Goal: Task Accomplishment & Management: Complete application form

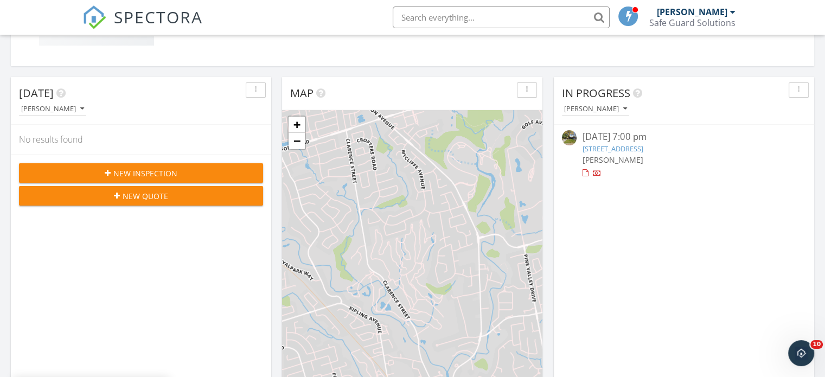
scroll to position [271, 0]
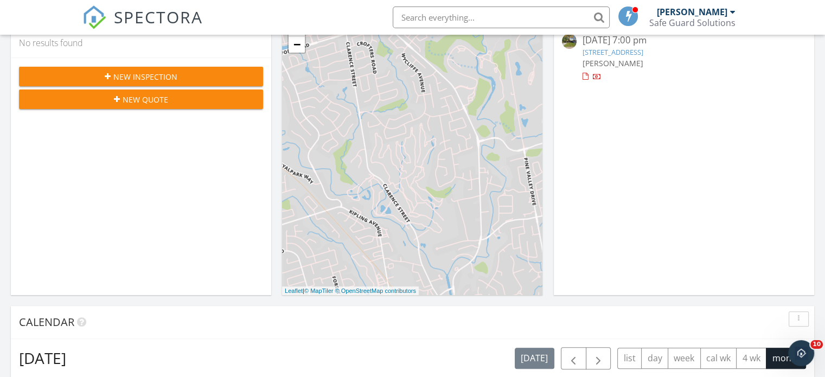
click at [169, 138] on div "[DATE] [PERSON_NAME] No results found New Inspection New Quote" at bounding box center [141, 137] width 260 height 315
click at [160, 73] on span "New Inspection" at bounding box center [145, 76] width 64 height 11
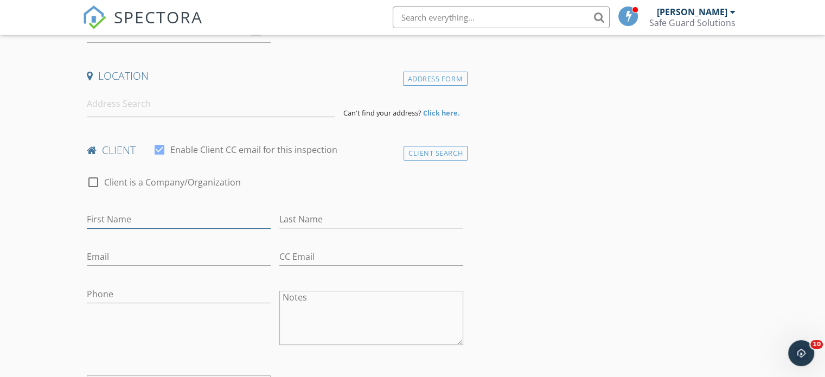
click at [182, 212] on input "First Name" at bounding box center [179, 219] width 184 height 18
type input "Justin"
type input "Chan"
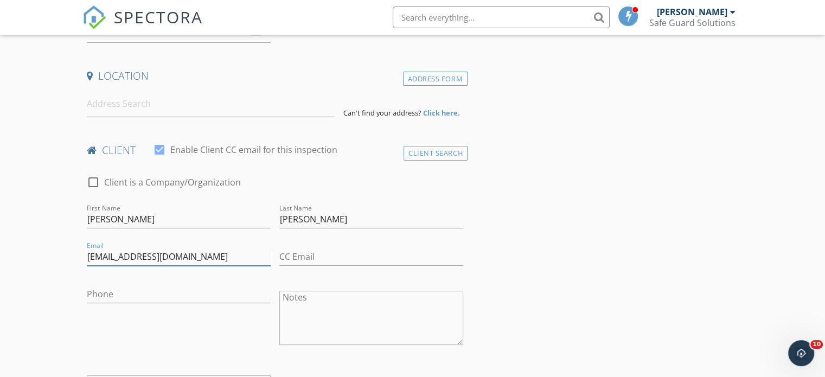
type input "justinchan1@gmail.com"
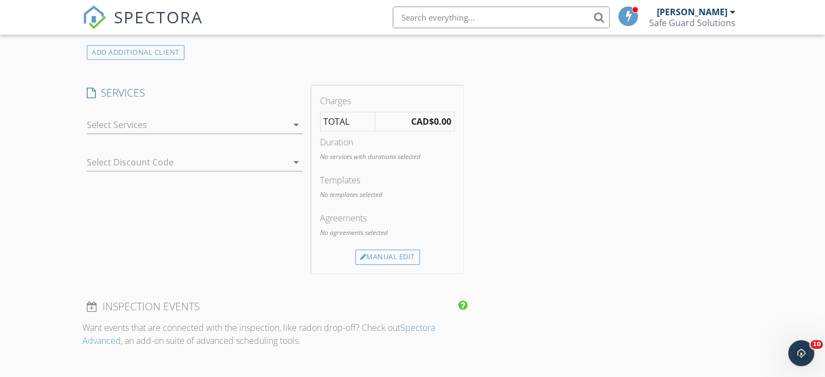
scroll to position [651, 0]
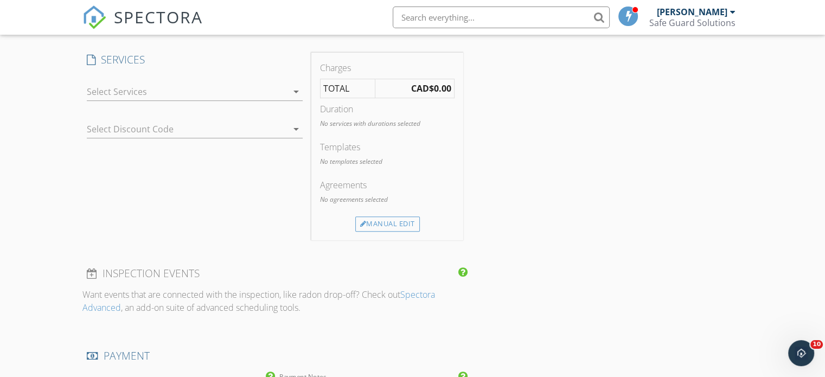
type input "437-777-1744"
click at [184, 94] on div at bounding box center [187, 91] width 201 height 17
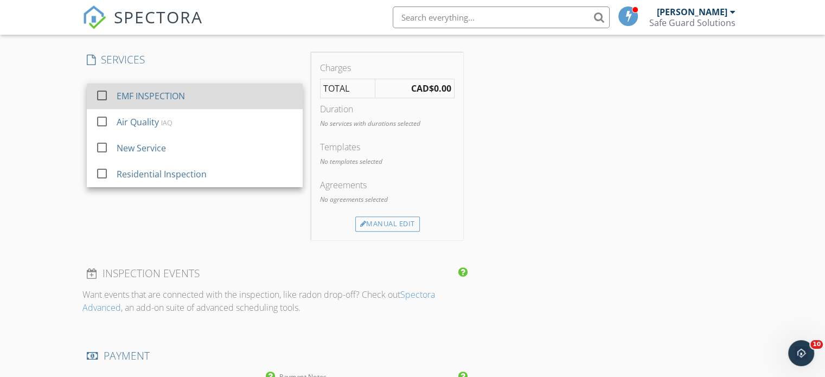
click at [178, 95] on div "EMF INSPECTION" at bounding box center [151, 95] width 68 height 13
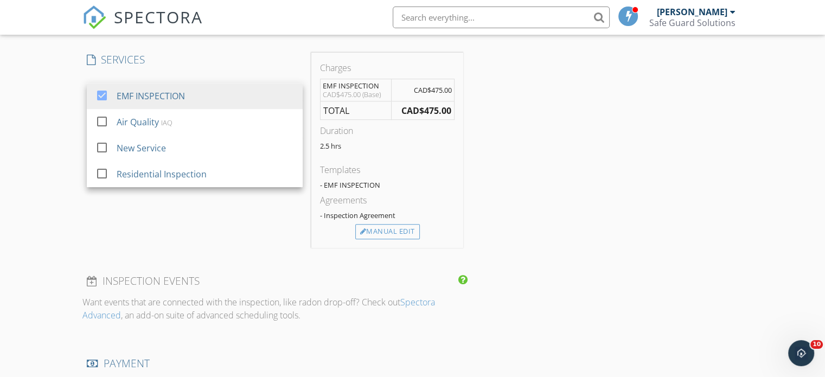
click at [161, 225] on div "SERVICES check_box EMF INSPECTION check_box_outline_blank Air Quality IAQ check…" at bounding box center [194, 150] width 225 height 195
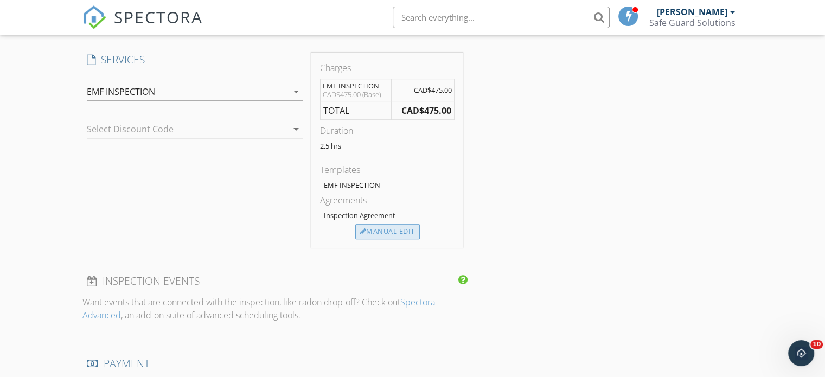
click at [384, 231] on div "Manual Edit" at bounding box center [387, 231] width 65 height 15
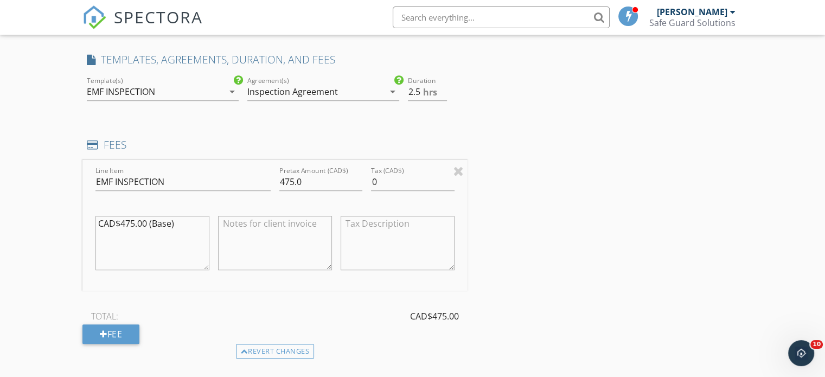
click at [538, 171] on div "INSPECTOR(S) check_box Mike Camilleri PRIMARY Mike Camilleri arrow_drop_down ch…" at bounding box center [412, 312] width 660 height 1675
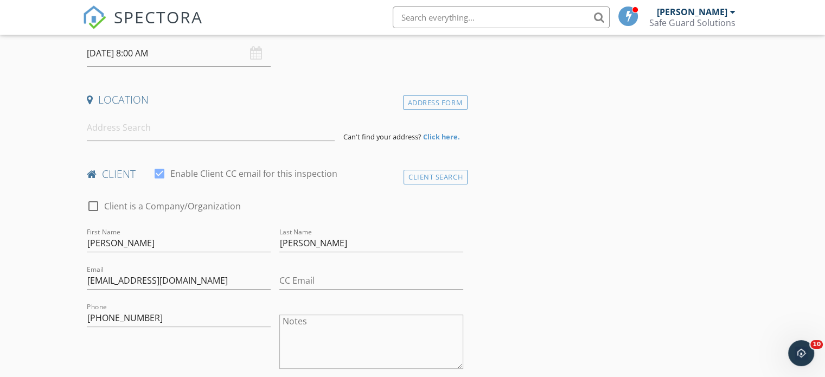
scroll to position [217, 0]
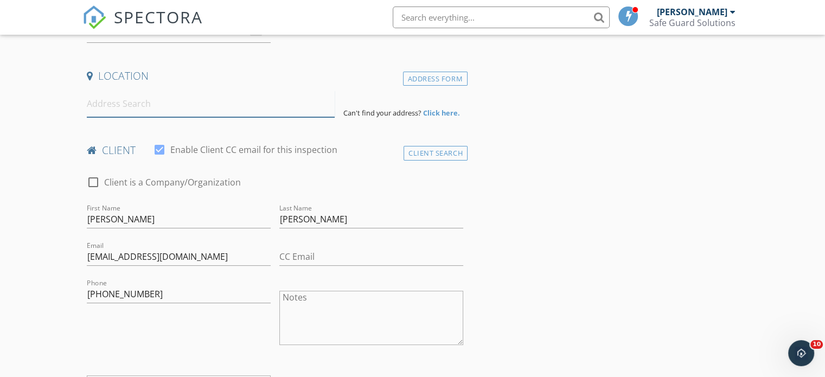
click at [205, 101] on input at bounding box center [211, 104] width 248 height 27
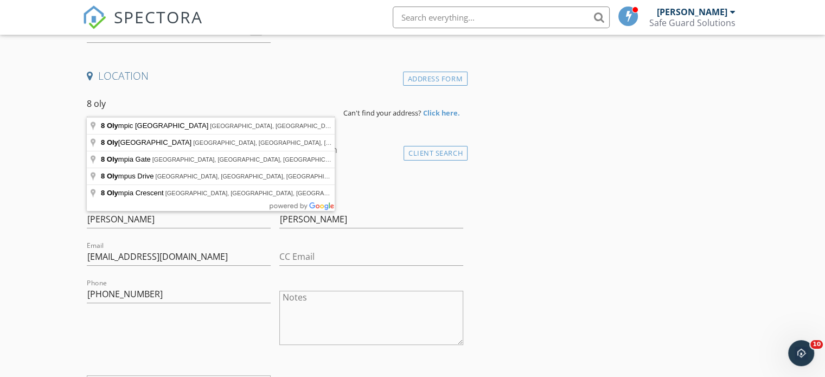
type input "8 Olympic Garden Drive, North York, ON, Canada"
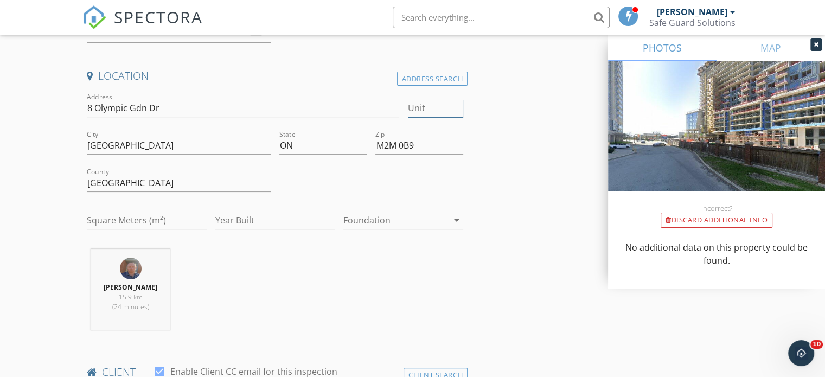
click at [432, 103] on input "Unit" at bounding box center [435, 108] width 55 height 18
type input "912"
click at [455, 281] on div "Mike Camilleri 15.9 km (24 minutes)" at bounding box center [274, 294] width 385 height 90
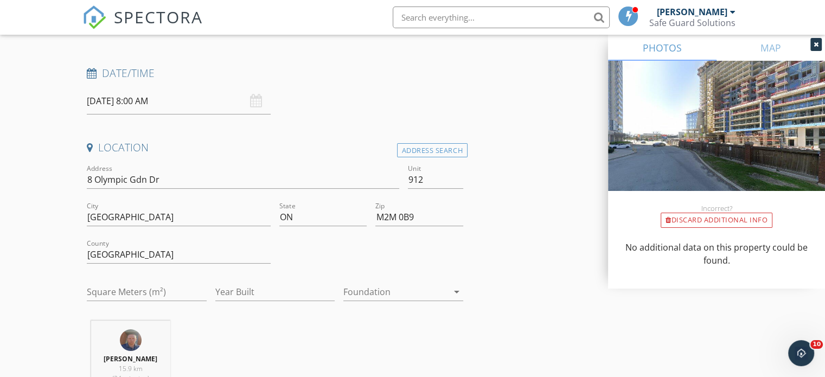
scroll to position [108, 0]
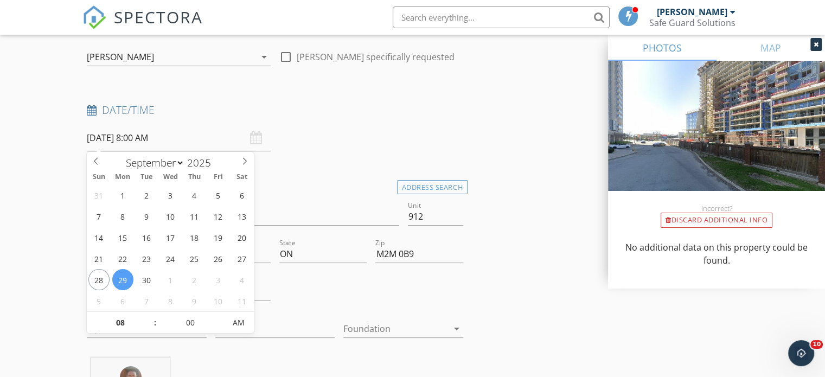
click at [121, 139] on input "2025/09/29 8:00 AM" at bounding box center [179, 138] width 184 height 27
type input "2025/09/26 8:00 AM"
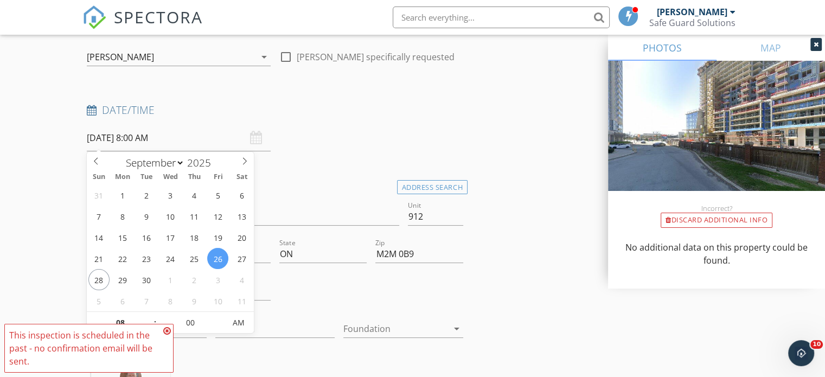
click at [167, 328] on icon at bounding box center [167, 331] width 8 height 9
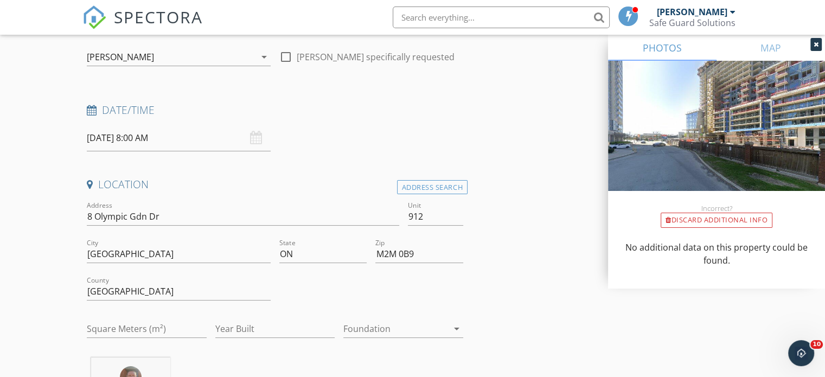
click at [152, 136] on input "2025/09/26 8:00 AM" at bounding box center [179, 138] width 184 height 27
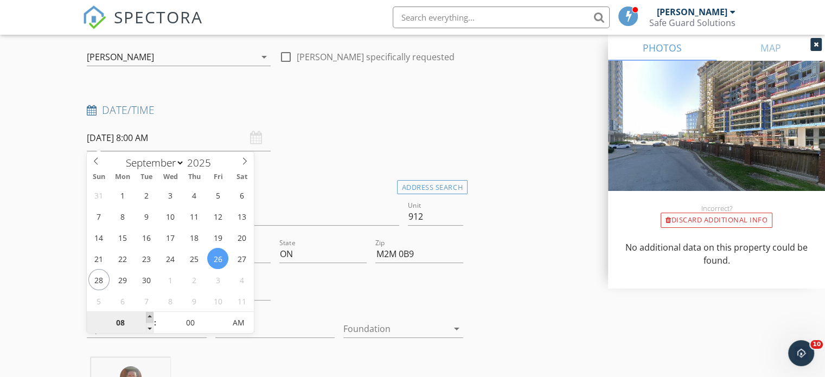
click at [145, 317] on input "08" at bounding box center [120, 323] width 67 height 22
type input "09"
type input "2025/09/26 9:00 AM"
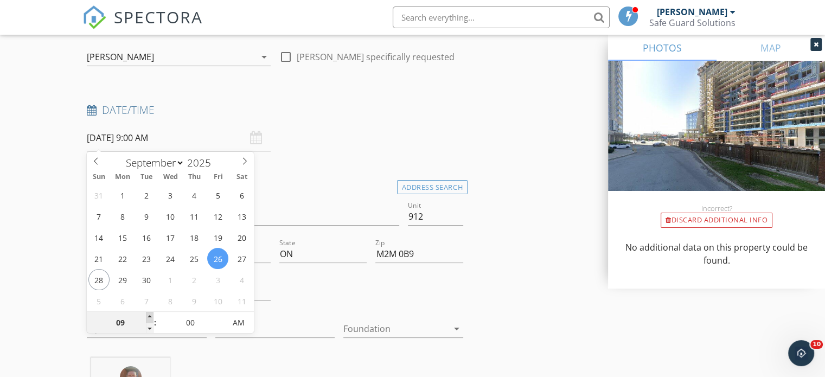
click at [150, 313] on span at bounding box center [150, 317] width 8 height 11
type input "10"
type input "2025/09/26 10:00 AM"
click at [150, 313] on span at bounding box center [150, 317] width 8 height 11
type input "11"
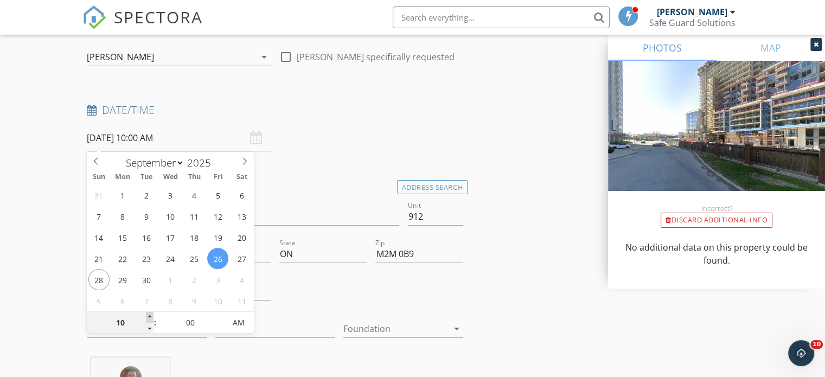
type input "2025/09/26 11:00 AM"
click at [150, 313] on span at bounding box center [150, 317] width 8 height 11
type input "12"
type input "2025/09/26 12:00 PM"
click at [150, 313] on span at bounding box center [150, 317] width 8 height 11
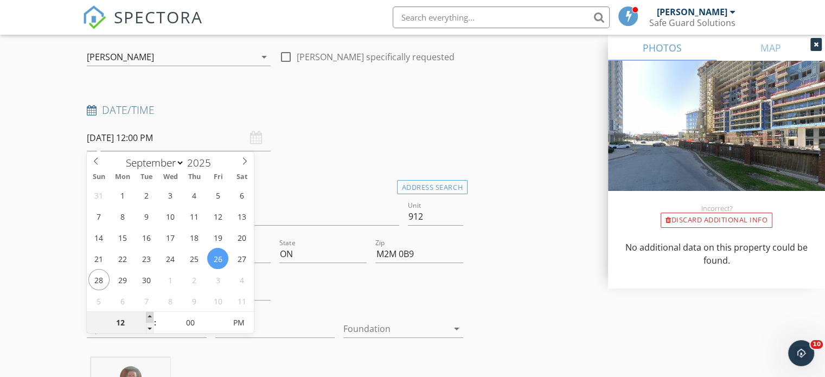
type input "01"
type input "2025/09/26 1:00 PM"
click at [150, 313] on span at bounding box center [150, 317] width 8 height 11
type input "02"
type input "2025/09/26 2:00 PM"
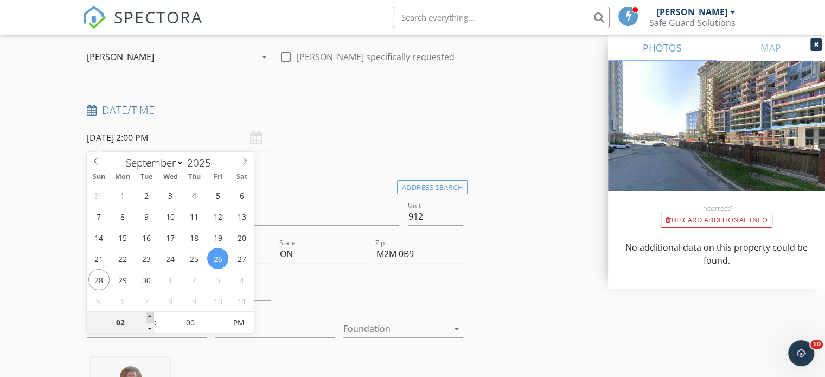
click at [150, 313] on span at bounding box center [150, 317] width 8 height 11
type input "03"
type input "2025/09/26 3:00 PM"
click at [150, 313] on span at bounding box center [150, 317] width 8 height 11
type input "04"
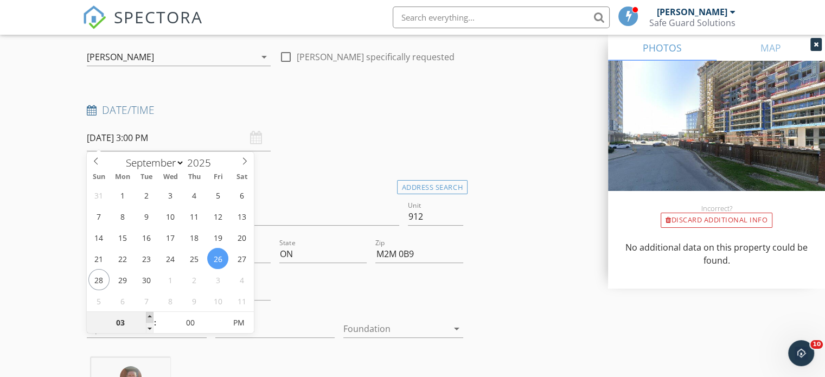
type input "2025/09/26 4:00 PM"
click at [150, 313] on span at bounding box center [150, 317] width 8 height 11
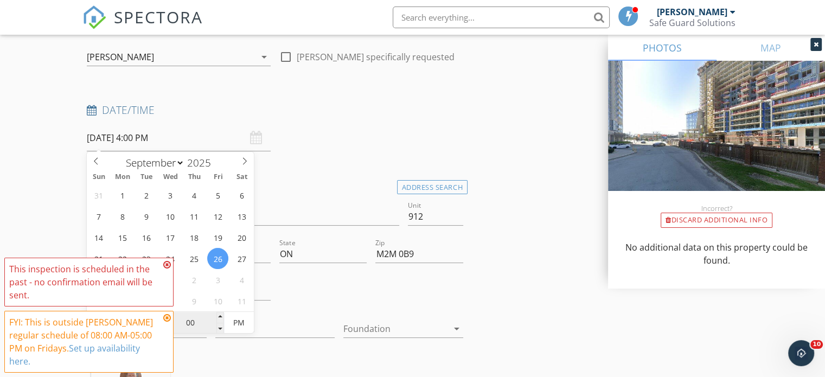
click at [189, 326] on input "00" at bounding box center [190, 323] width 67 height 22
type input "15"
type input "[DATE] 4:15 PM"
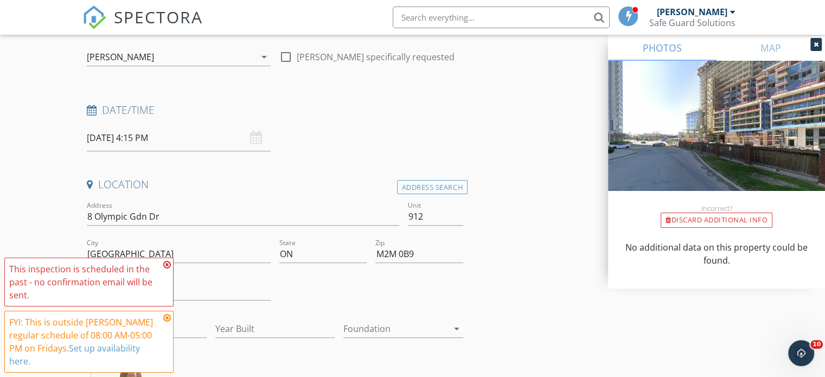
click at [169, 265] on icon at bounding box center [167, 264] width 8 height 9
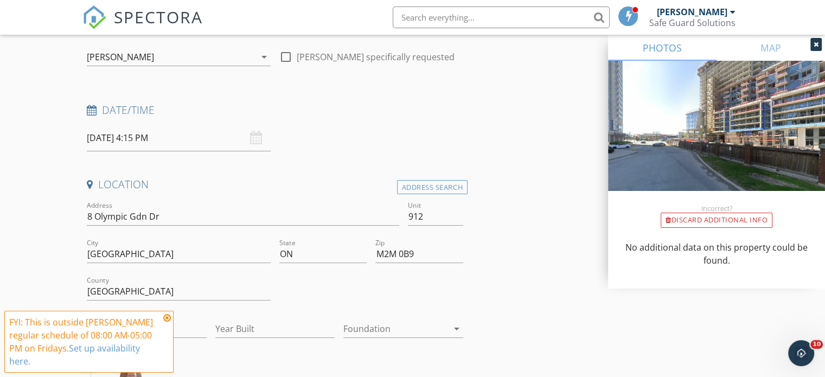
click at [167, 317] on icon at bounding box center [167, 317] width 8 height 9
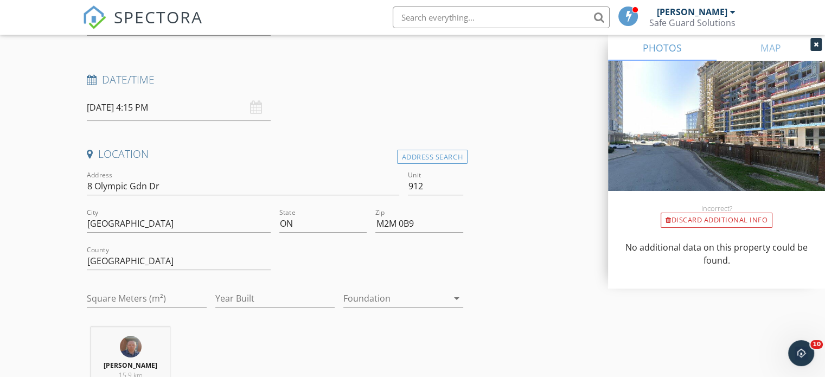
scroll to position [163, 0]
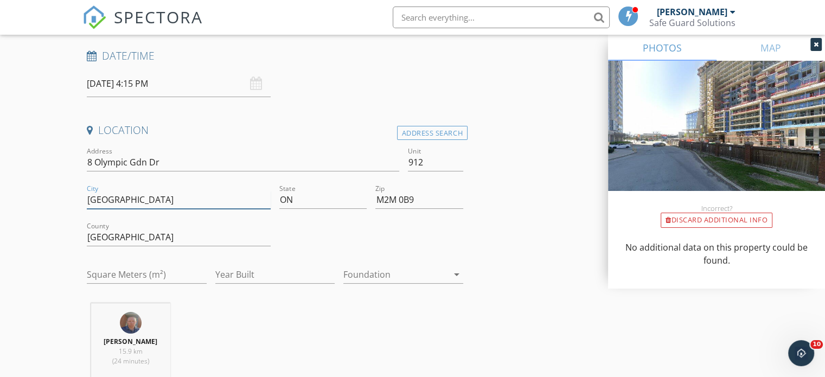
click at [142, 195] on input "[GEOGRAPHIC_DATA]" at bounding box center [179, 200] width 184 height 18
type input "T"
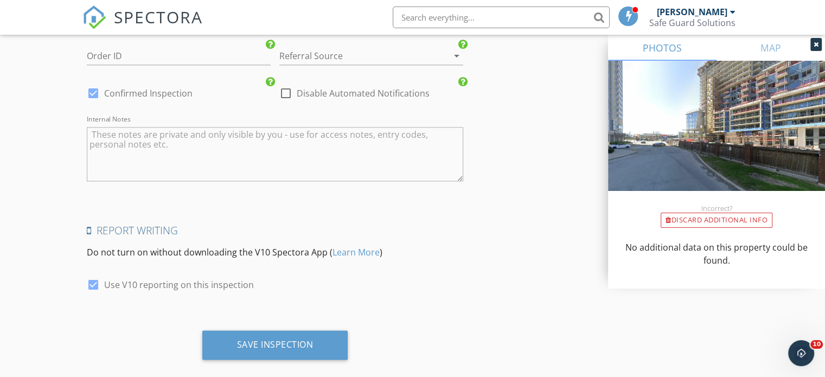
scroll to position [1668, 0]
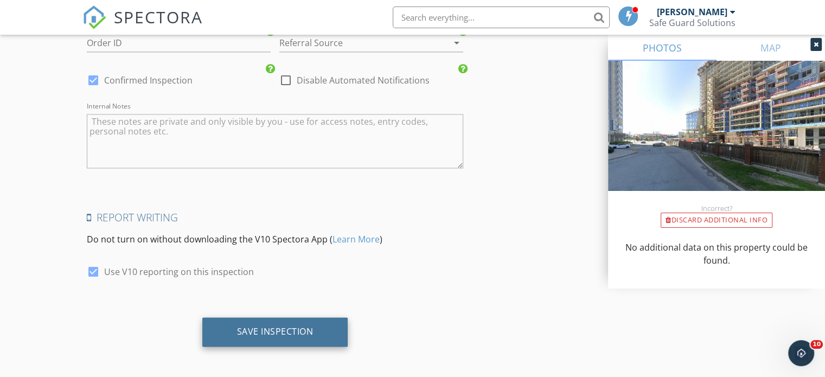
type input "[GEOGRAPHIC_DATA]"
click at [256, 328] on div "Save Inspection" at bounding box center [275, 331] width 76 height 11
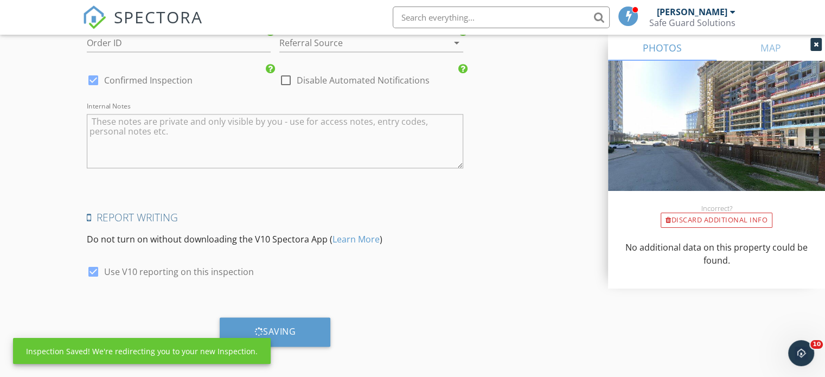
click at [818, 43] on div at bounding box center [815, 44] width 11 height 13
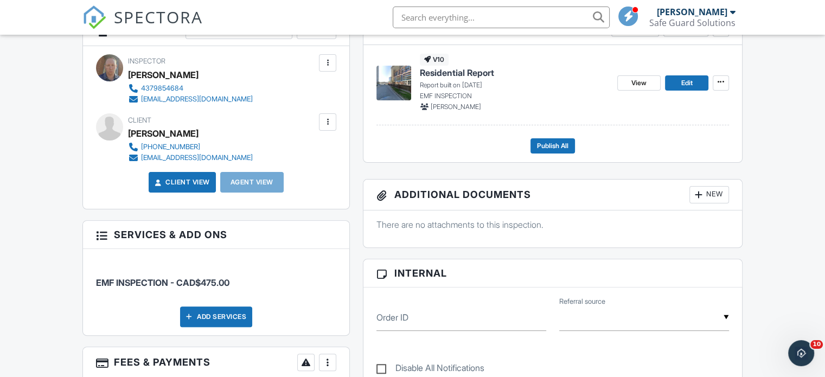
click at [716, 194] on div "New" at bounding box center [709, 194] width 40 height 17
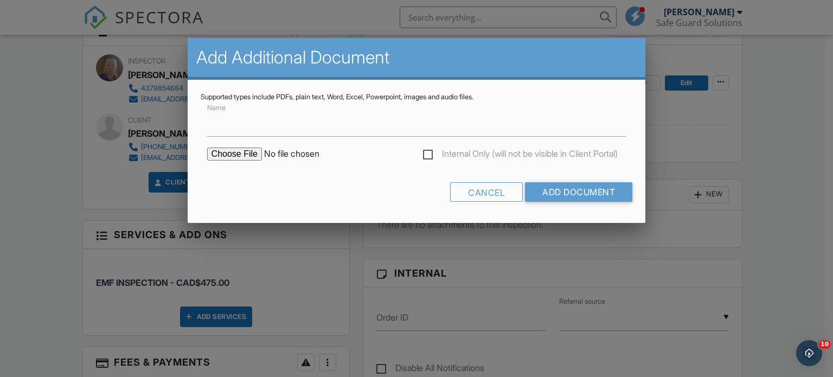
click at [241, 156] on input "file" at bounding box center [299, 154] width 184 height 13
type input "C:\fakepath\Justin Chan EMF.docx.pdf"
click at [558, 193] on input "Add Document" at bounding box center [578, 192] width 107 height 20
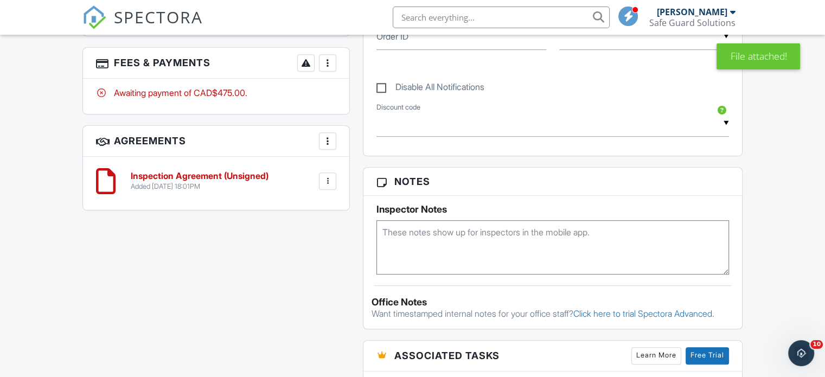
scroll to position [488, 0]
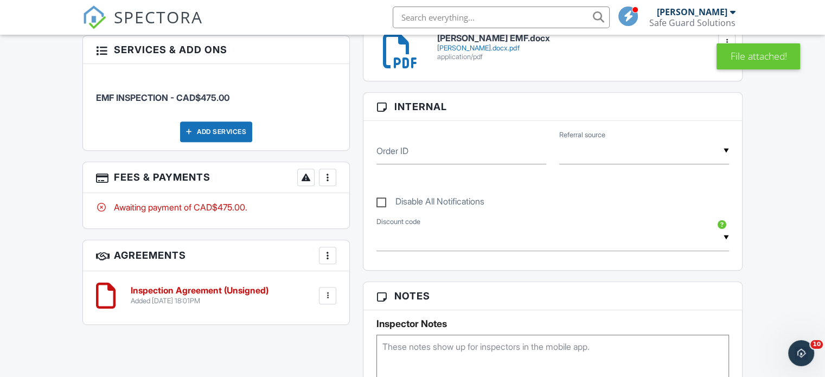
click at [328, 180] on div at bounding box center [327, 177] width 11 height 11
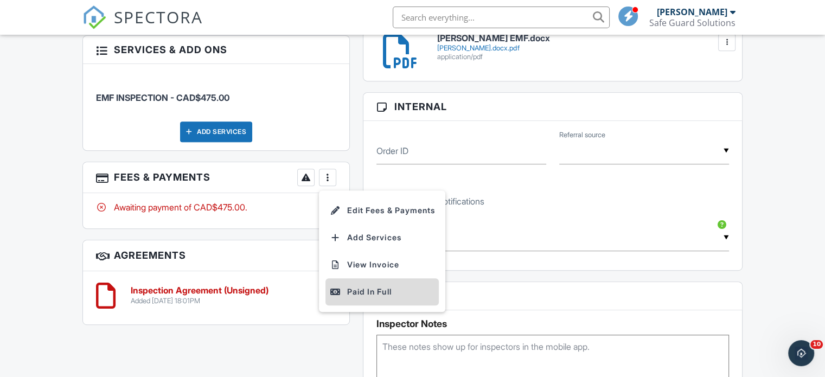
click at [369, 286] on div "Paid In Full" at bounding box center [382, 291] width 105 height 13
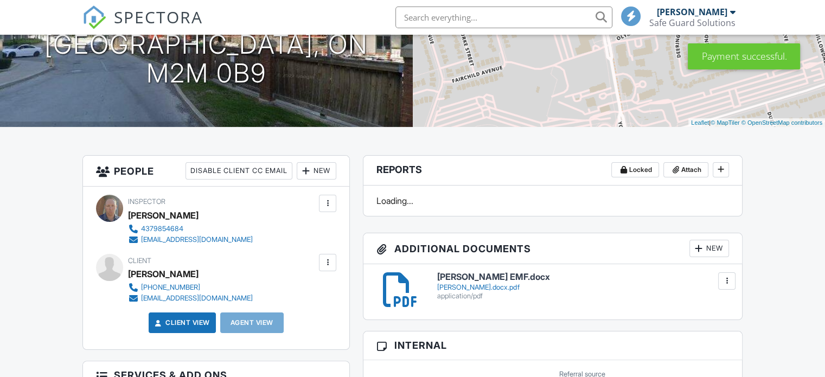
scroll to position [163, 0]
click at [490, 273] on h6 "[PERSON_NAME] EMF.docx" at bounding box center [582, 277] width 291 height 10
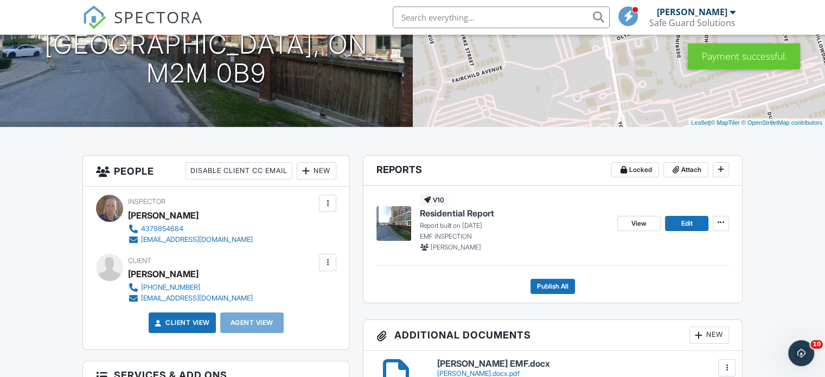
scroll to position [0, 0]
click at [478, 213] on span "Residential Report" at bounding box center [457, 213] width 74 height 12
